Goal: Transaction & Acquisition: Purchase product/service

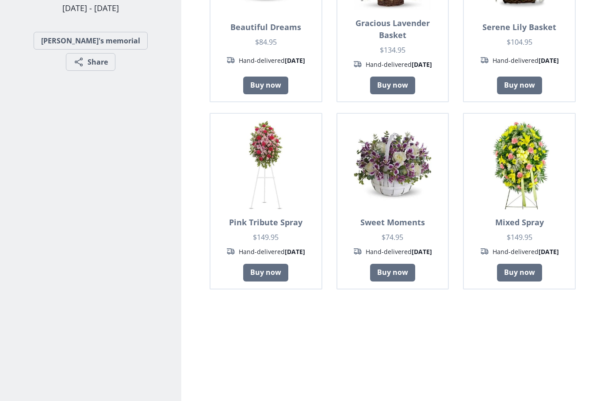
scroll to position [230, 0]
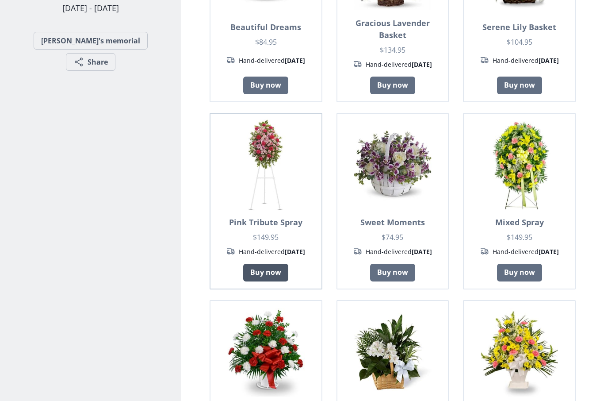
click at [263, 273] on link "Buy now" at bounding box center [265, 273] width 45 height 18
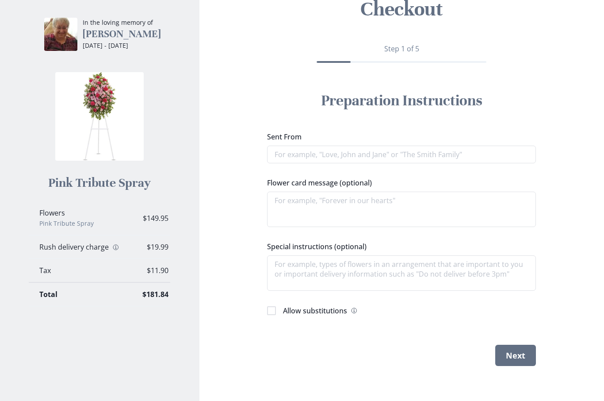
scroll to position [61, 0]
click at [112, 248] on icon "Information" at bounding box center [115, 246] width 7 height 7
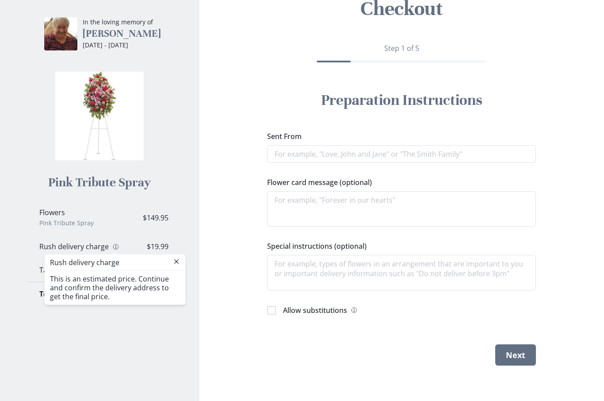
scroll to position [30, 0]
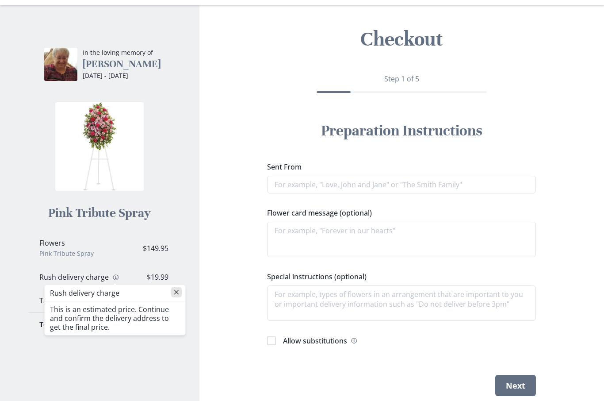
click at [176, 292] on icon "Close" at bounding box center [176, 292] width 4 height 4
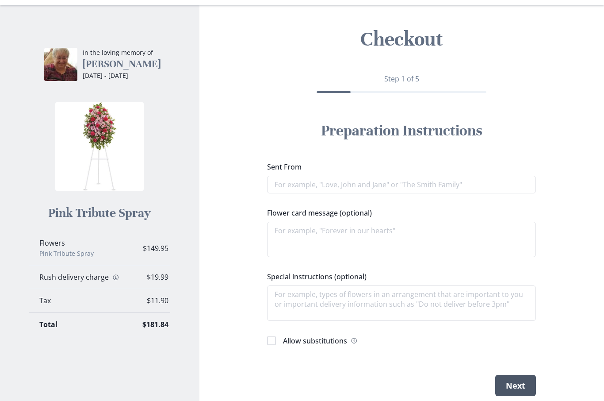
click at [506, 387] on button "Next" at bounding box center [515, 385] width 41 height 21
type textarea "x"
type input "S"
type textarea "x"
type input "Ss"
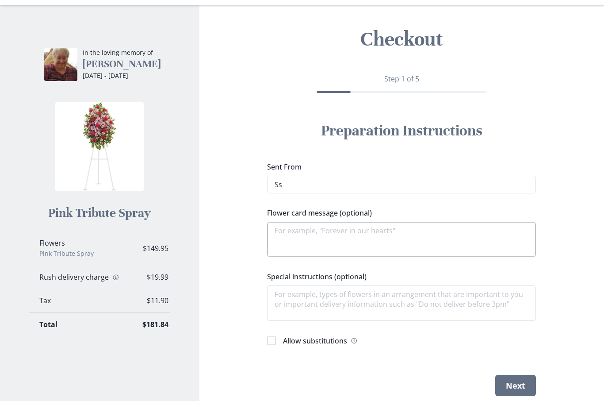
type textarea "x"
type input "Sss"
type textarea "x"
type input "Ssss"
click at [380, 230] on textarea "Flower card message (optional)" at bounding box center [401, 239] width 269 height 35
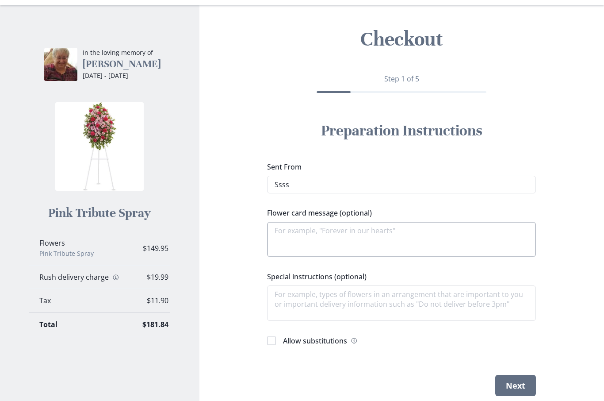
type textarea "x"
type textarea "s"
type textarea "x"
type textarea "ss"
type textarea "x"
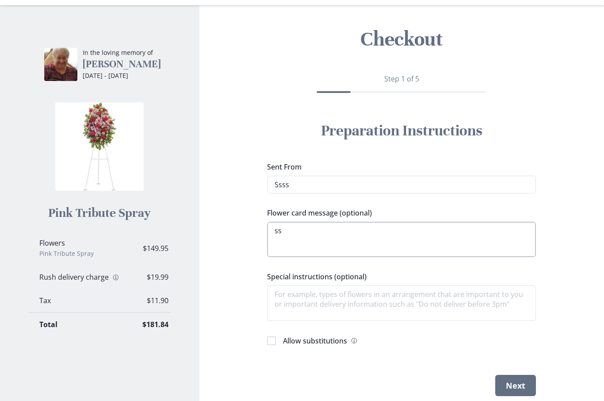
type textarea "sss"
type textarea "x"
type textarea "ssss"
click at [347, 303] on textarea "Special instructions (optional)" at bounding box center [401, 302] width 269 height 35
type textarea "x"
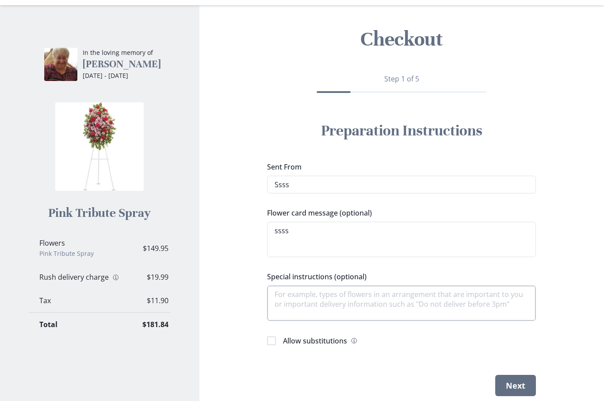
type textarea "s"
type textarea "x"
type textarea "ss"
type textarea "x"
type textarea "sss"
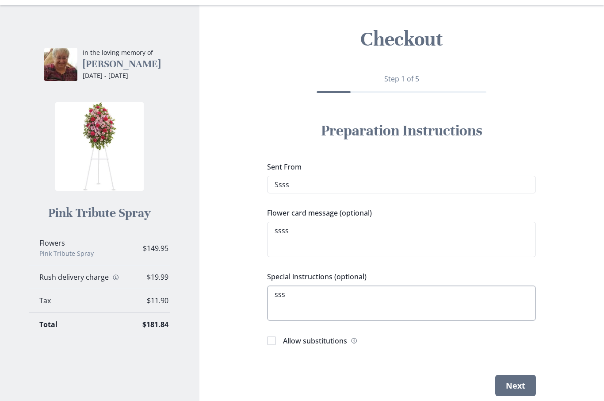
type textarea "x"
type textarea "ssss"
type textarea "x"
click at [513, 385] on button "Next" at bounding box center [515, 385] width 41 height 21
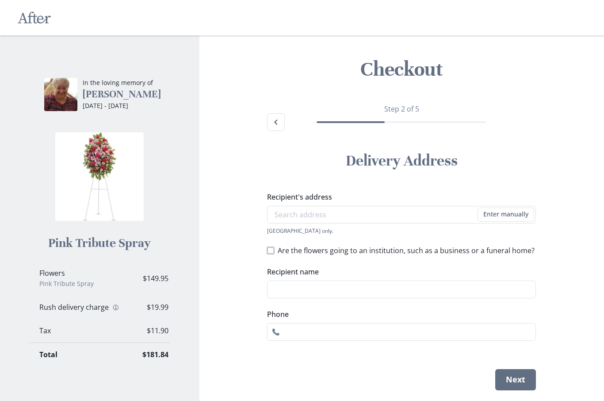
click at [271, 251] on span at bounding box center [270, 250] width 7 height 7
click at [267, 250] on input "Are the flowers going to an institution, such as a business or a funeral home?" at bounding box center [267, 250] width 0 height 0
click at [271, 251] on polyline at bounding box center [271, 251] width 4 height 4
click at [267, 250] on input "Are the flowers going to an institution, such as a business or a funeral home?" at bounding box center [267, 250] width 0 height 0
checkbox input "false"
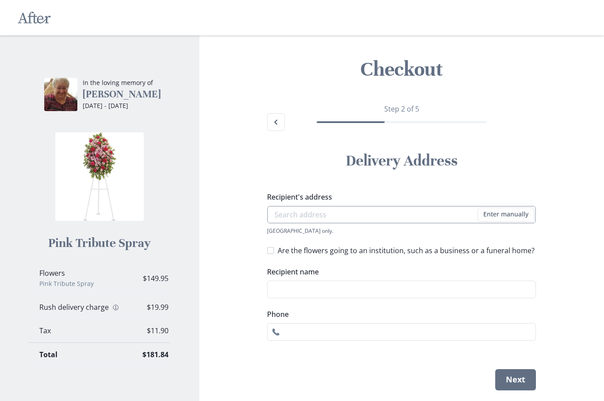
click at [330, 209] on input "Recipient's address" at bounding box center [401, 215] width 269 height 18
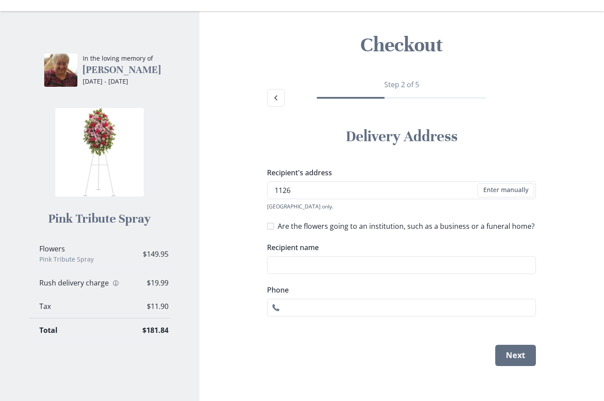
click at [354, 219] on li "[STREET_ADDRESS]" at bounding box center [402, 220] width 268 height 14
type input "[STREET_ADDRESS]"
type input "1"
select select "IN"
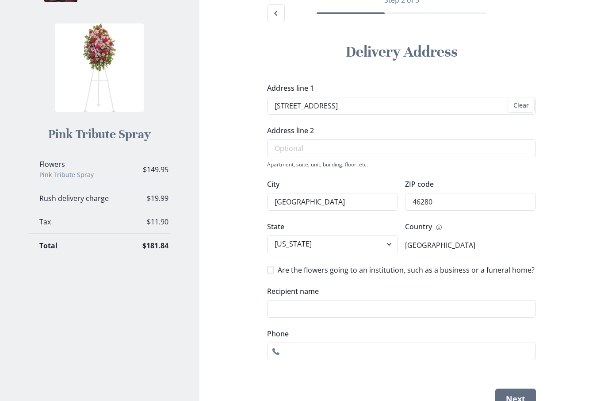
scroll to position [122, 0]
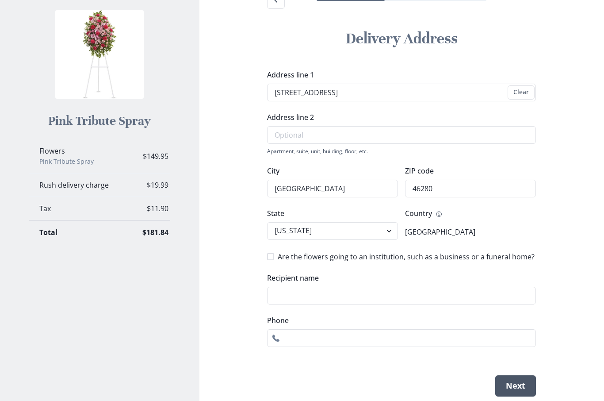
click at [509, 384] on button "Next" at bounding box center [515, 385] width 41 height 21
type input "[PERSON_NAME]"
click at [528, 383] on button "Next" at bounding box center [515, 385] width 41 height 21
type input "7707077077"
click at [504, 393] on button "Next" at bounding box center [515, 385] width 41 height 21
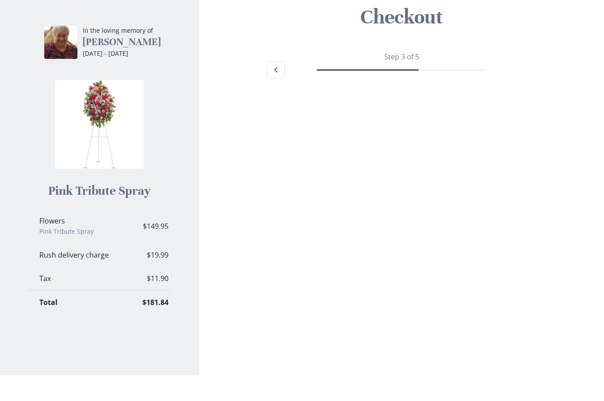
scroll to position [52, 0]
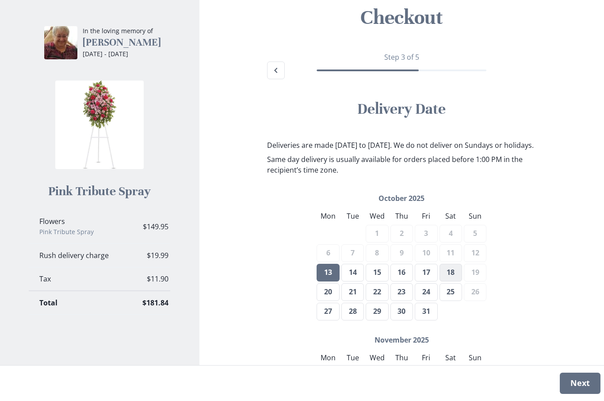
click at [449, 281] on button "18" at bounding box center [451, 273] width 23 height 18
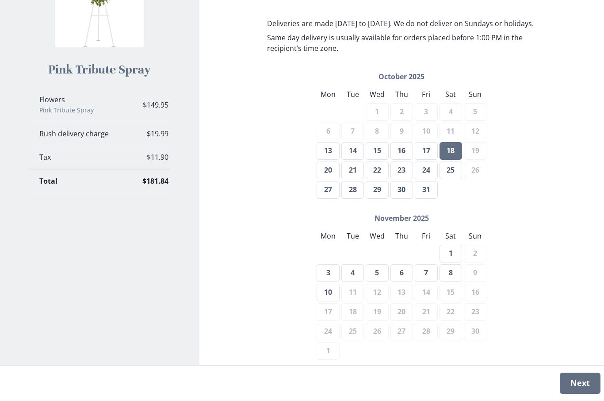
scroll to position [176, 0]
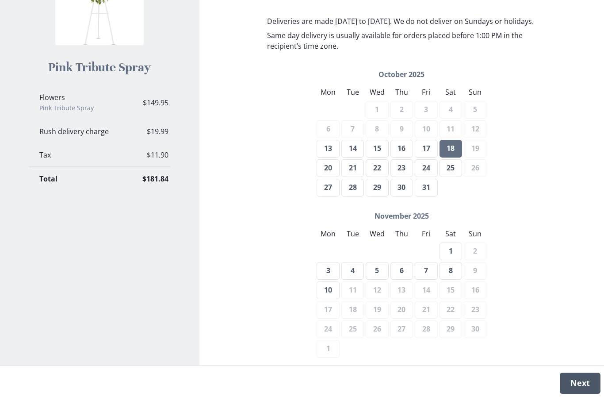
click at [582, 394] on button "Next" at bounding box center [580, 382] width 41 height 21
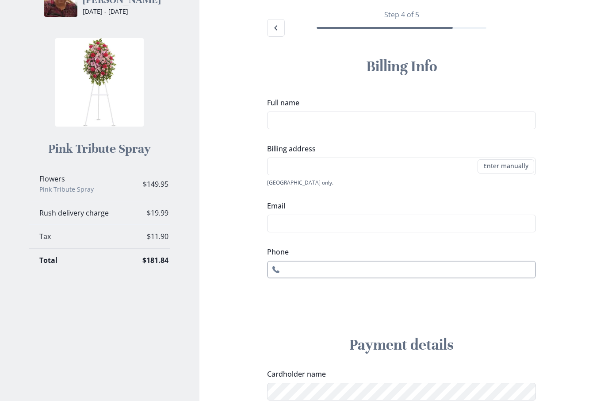
scroll to position [0, 0]
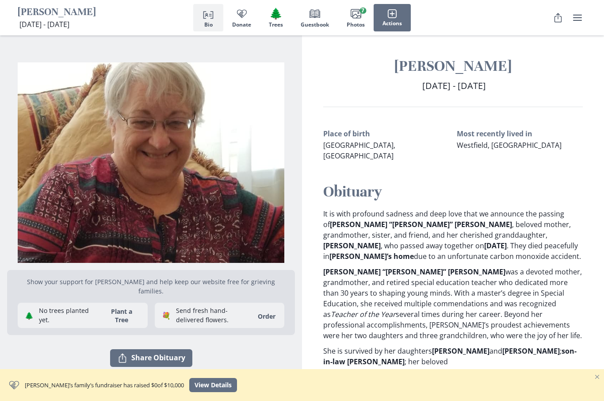
scroll to position [24, 0]
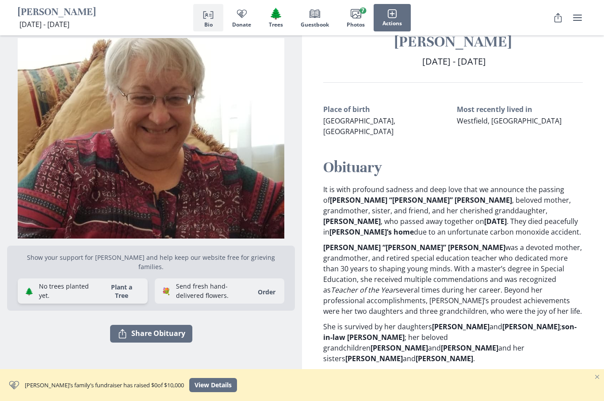
click at [108, 296] on button "Plant a Tree" at bounding box center [122, 291] width 44 height 17
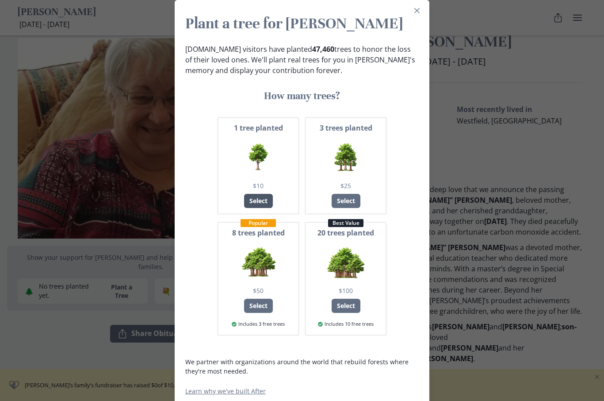
click at [260, 208] on div "Select" at bounding box center [258, 201] width 29 height 14
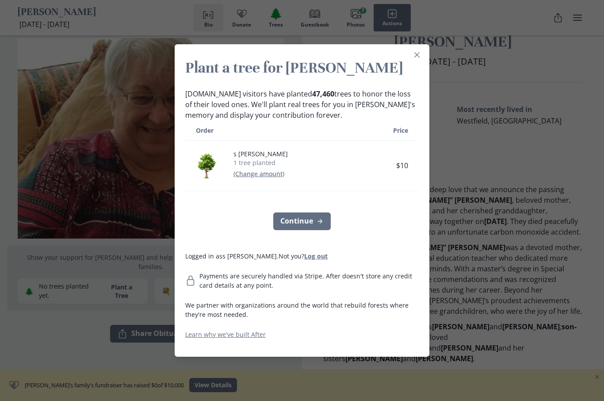
click at [304, 260] on button "Log out" at bounding box center [315, 256] width 23 height 8
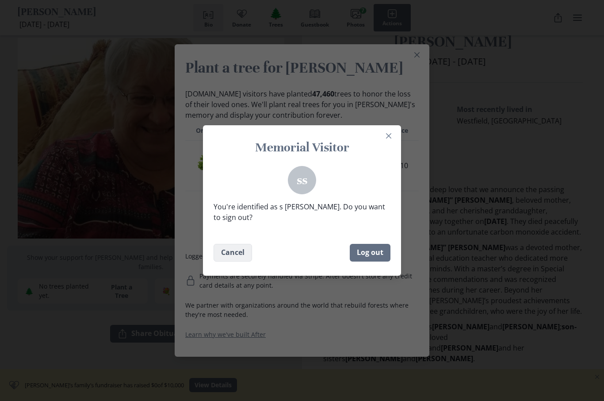
click at [229, 261] on button "Cancel" at bounding box center [233, 253] width 38 height 18
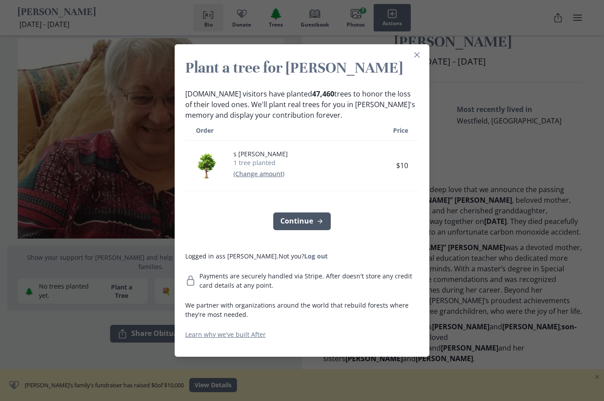
click at [297, 230] on button "Continue" at bounding box center [302, 221] width 58 height 18
